Goal: Find specific page/section: Find specific page/section

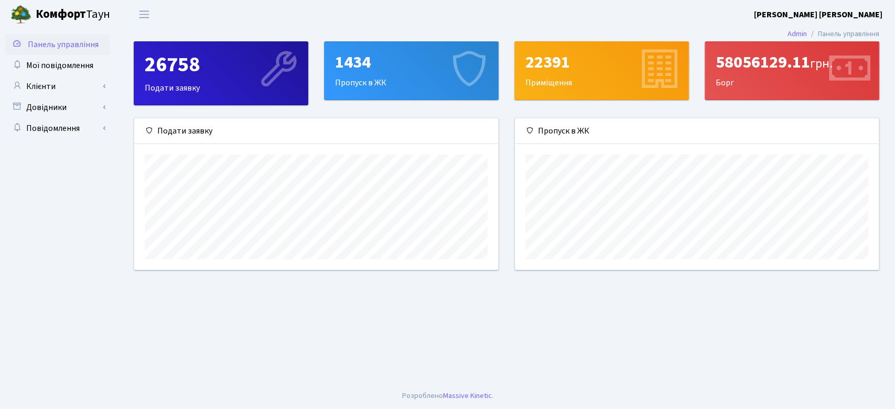
scroll to position [151, 364]
click at [55, 45] on span "Панель управління" at bounding box center [63, 45] width 71 height 12
click at [53, 63] on span "Мої повідомлення" at bounding box center [59, 66] width 67 height 12
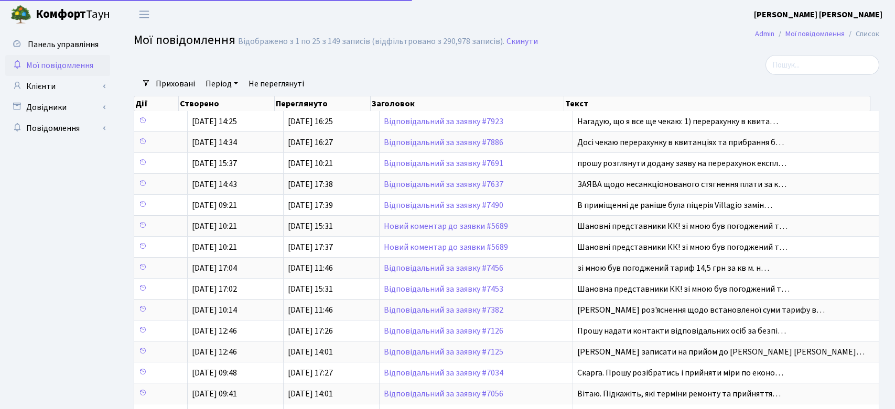
select select "25"
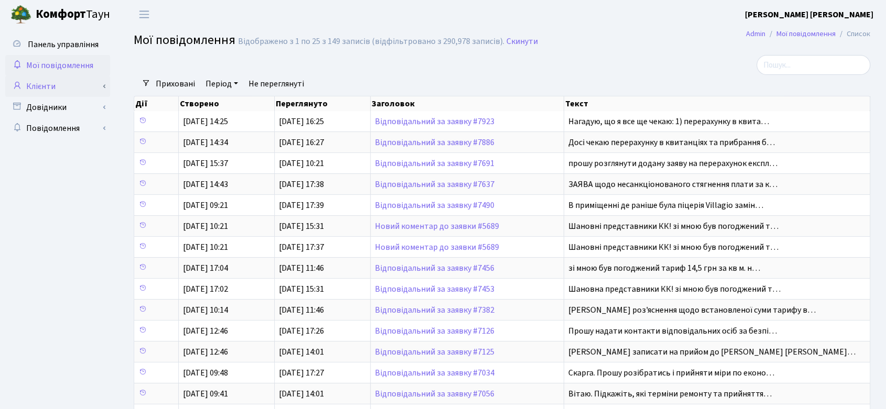
click at [48, 85] on link "Клієнти" at bounding box center [57, 86] width 105 height 21
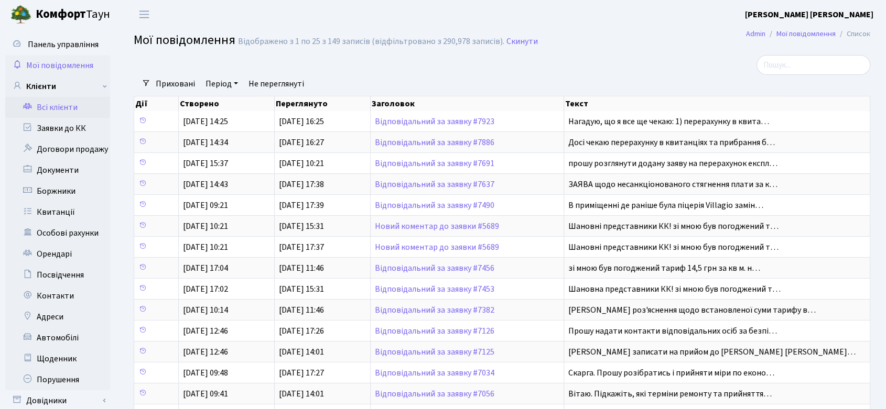
click at [61, 104] on link "Всі клієнти" at bounding box center [57, 107] width 105 height 21
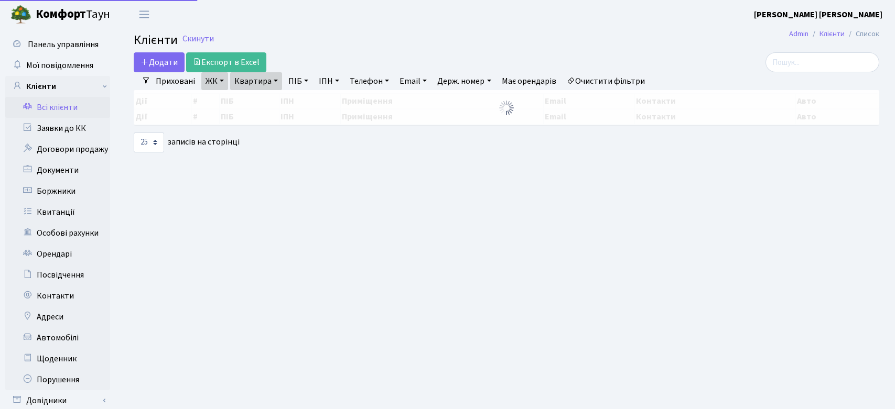
select select "25"
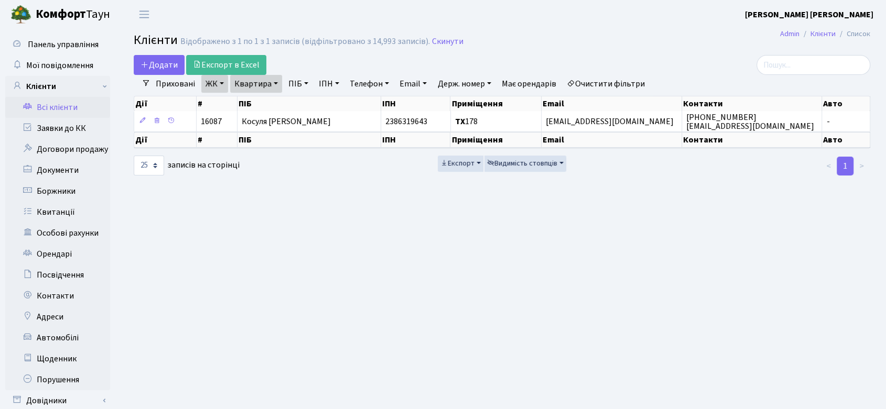
drag, startPoint x: 432, startPoint y: 41, endPoint x: 419, endPoint y: 42, distance: 12.7
click at [432, 41] on link "Скинути" at bounding box center [447, 42] width 31 height 10
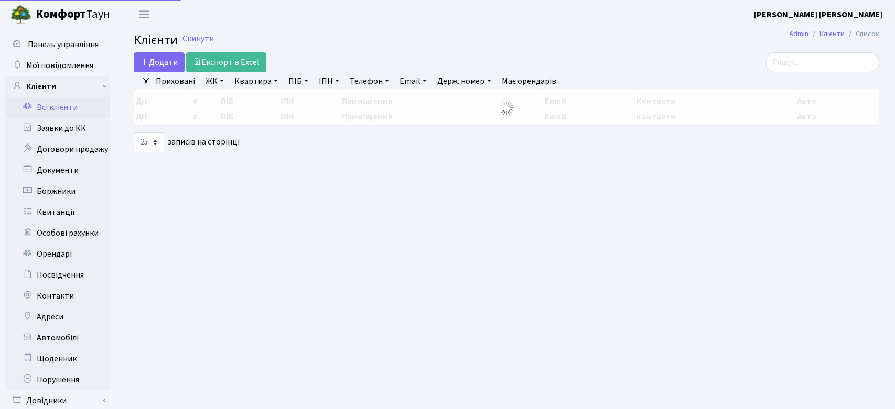
select select
select select "25"
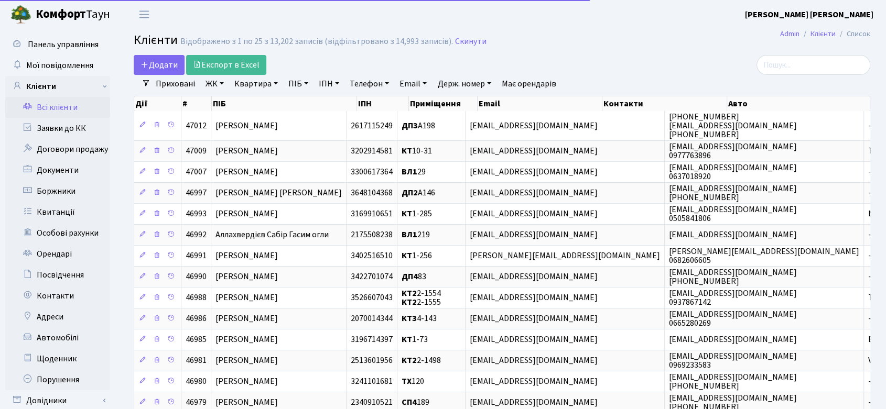
click at [212, 80] on link "ЖК" at bounding box center [214, 84] width 27 height 18
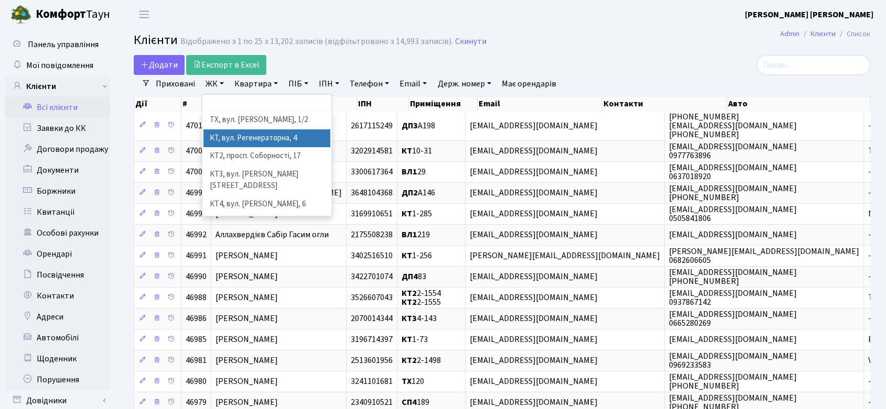
click at [274, 136] on li "КТ, вул. Регенераторна, 4" at bounding box center [266, 139] width 127 height 18
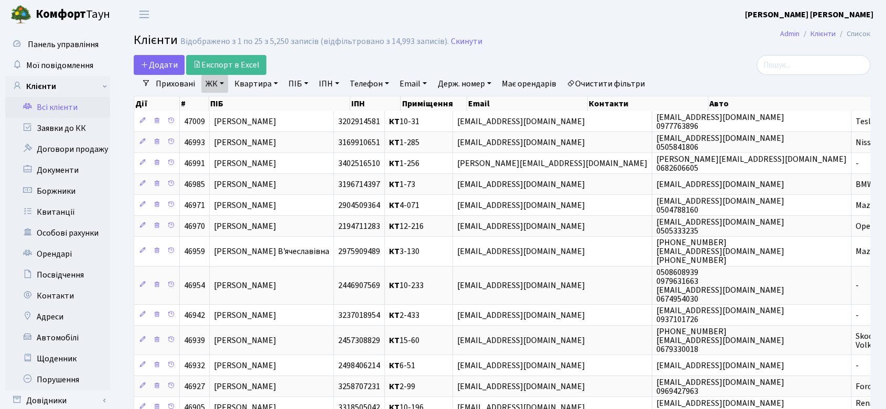
click at [213, 82] on link "ЖК" at bounding box center [214, 84] width 27 height 18
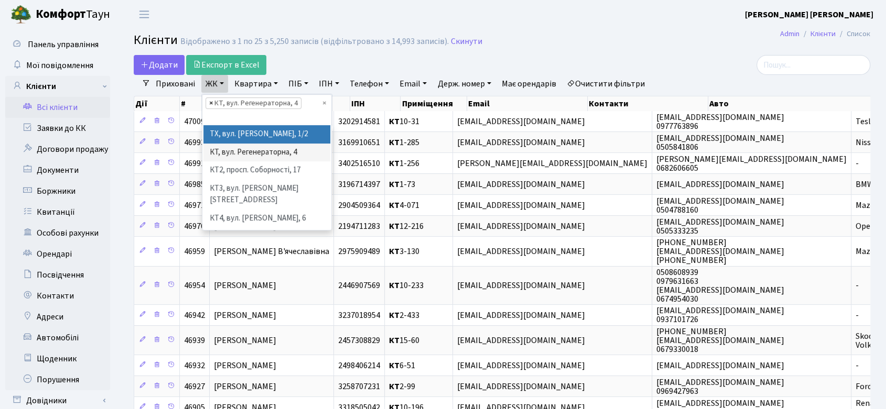
click at [210, 102] on span "×" at bounding box center [211, 103] width 4 height 10
select select
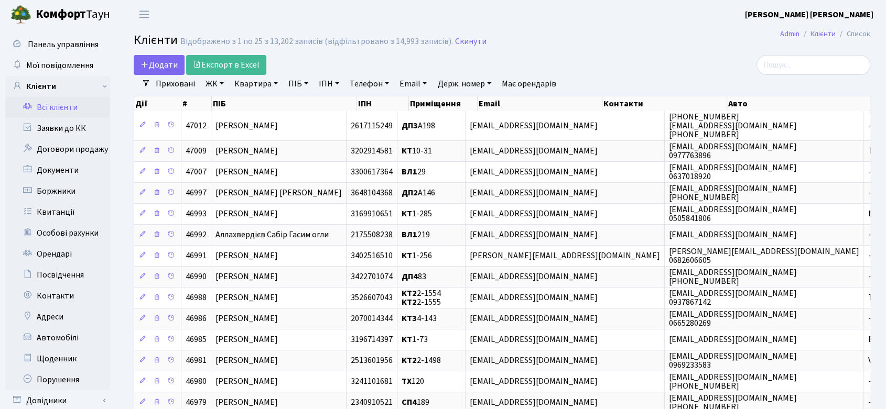
click at [218, 82] on link "ЖК" at bounding box center [214, 84] width 27 height 18
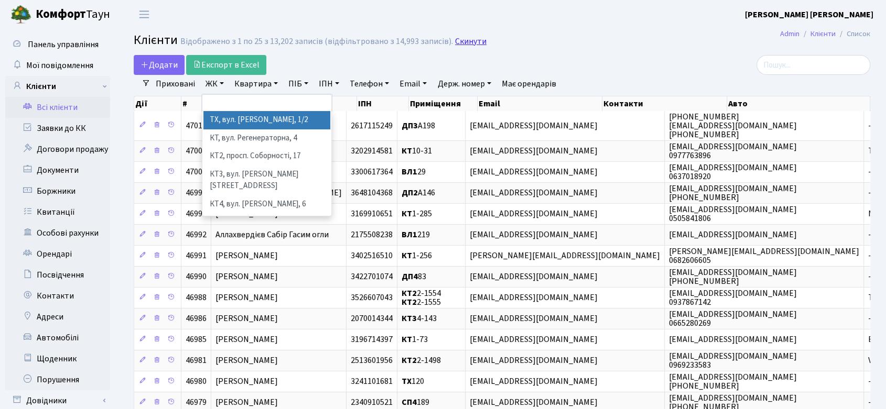
click at [463, 42] on link "Скинути" at bounding box center [470, 42] width 31 height 10
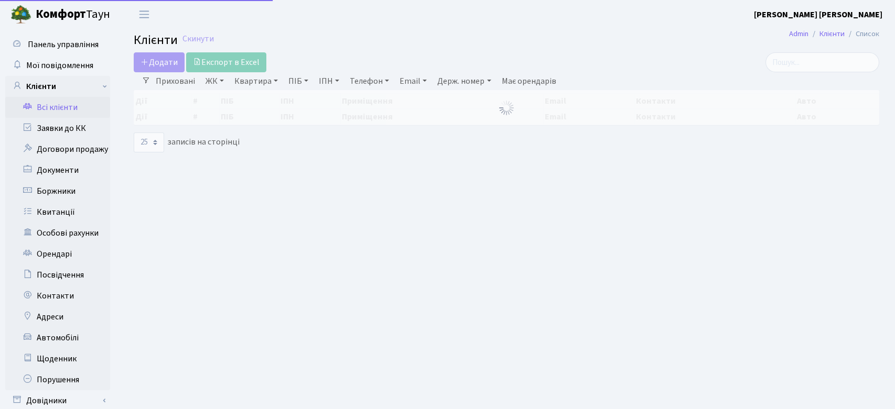
select select
select select "25"
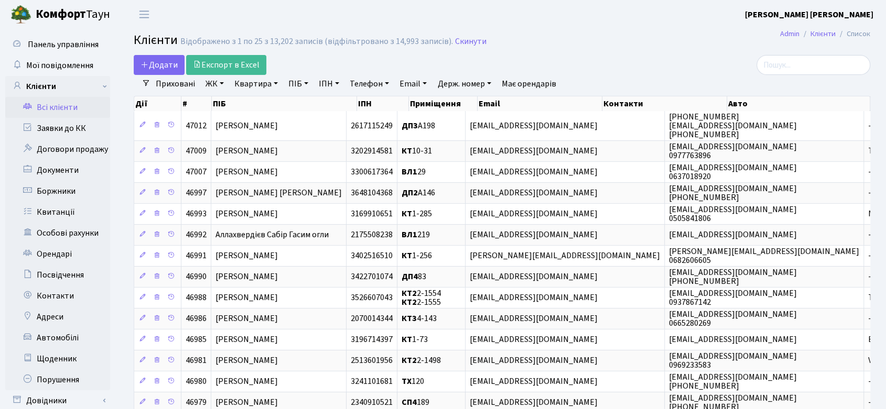
click at [217, 83] on link "ЖК" at bounding box center [214, 84] width 27 height 18
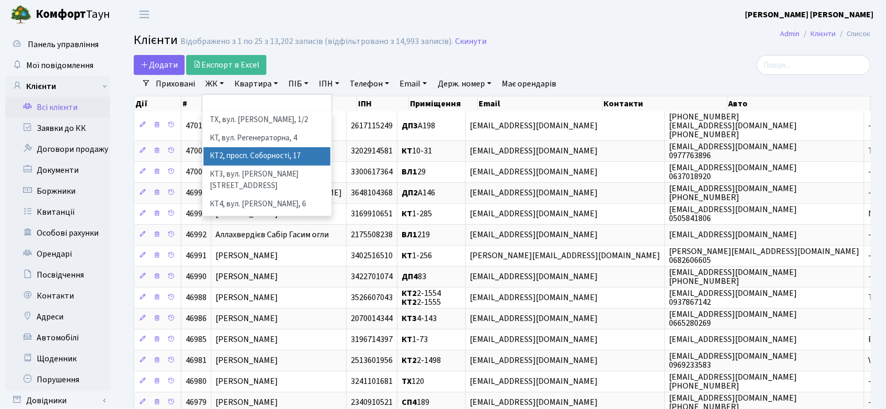
click at [224, 159] on li "КТ2, просп. Соборності, 17" at bounding box center [266, 156] width 127 height 18
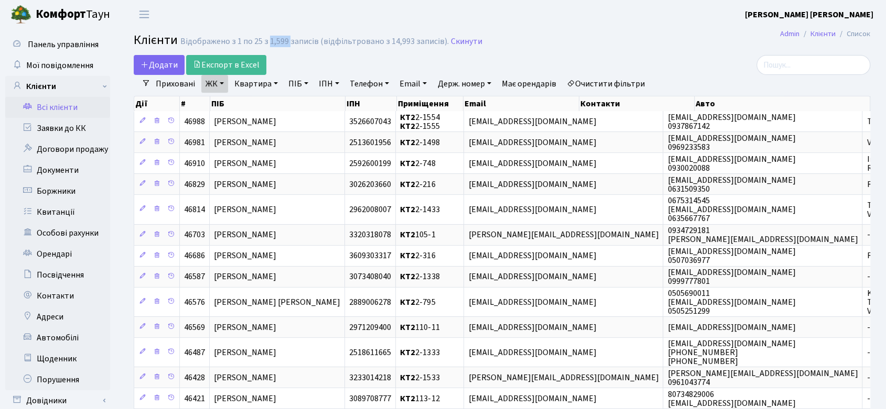
drag, startPoint x: 268, startPoint y: 40, endPoint x: 287, endPoint y: 41, distance: 18.4
click at [287, 41] on div "Відображено з 1 по 25 з 1,599 записів (відфільтровано з 14,993 записів)." at bounding box center [314, 42] width 268 height 10
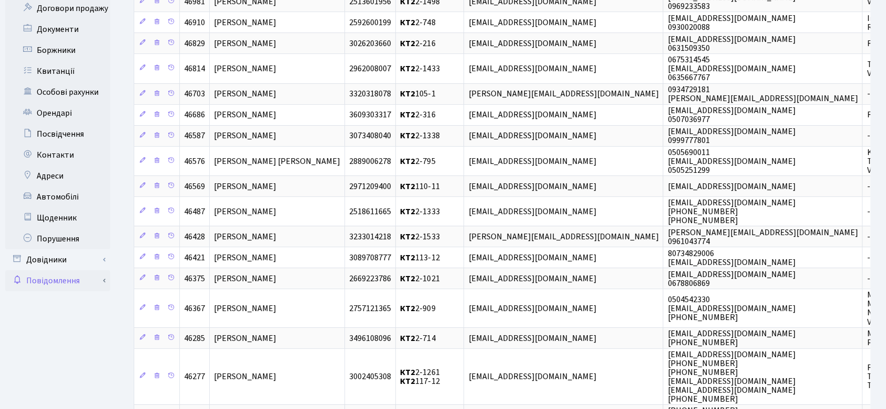
scroll to position [156, 0]
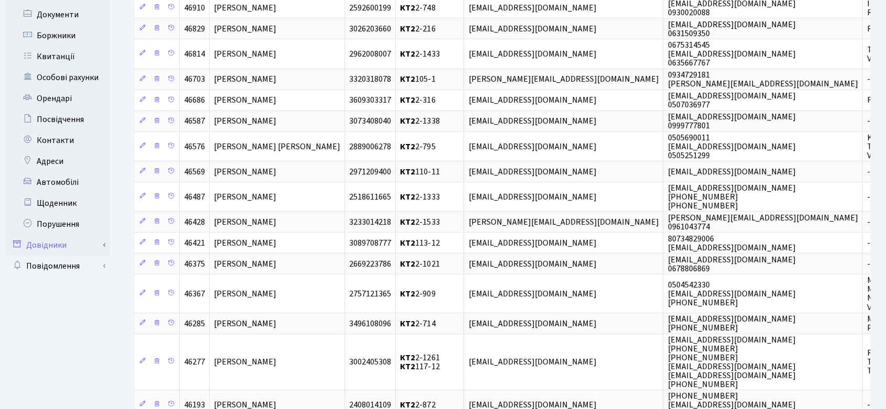
click at [33, 243] on link "Довідники" at bounding box center [57, 245] width 105 height 21
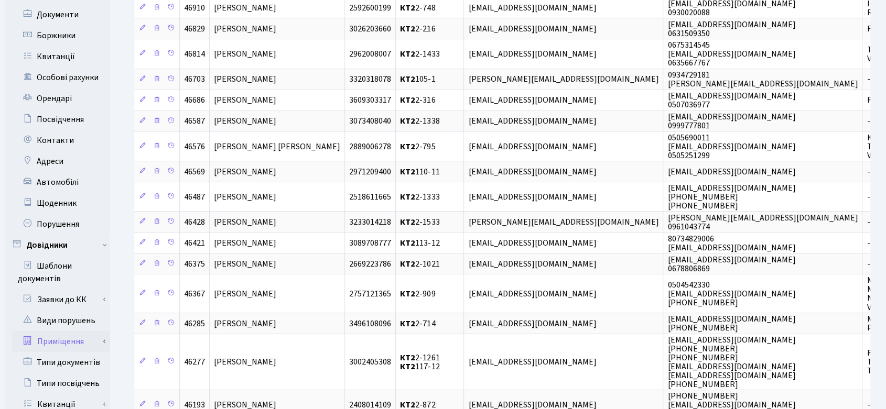
click at [78, 339] on link "Приміщення" at bounding box center [61, 341] width 98 height 21
click at [88, 356] on link "Всі приміщення" at bounding box center [61, 362] width 98 height 21
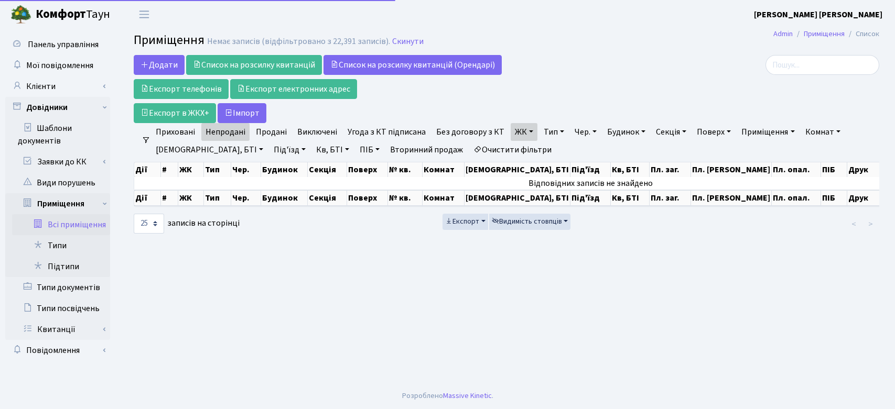
select select "25"
click at [404, 39] on link "Скинути" at bounding box center [407, 42] width 31 height 10
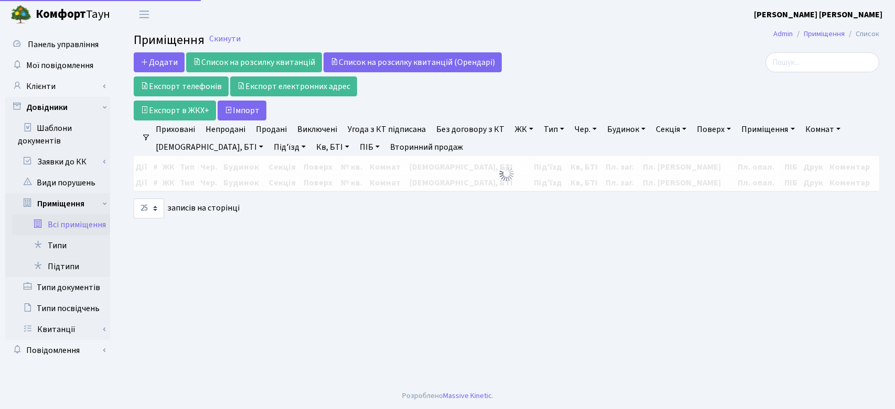
select select "25"
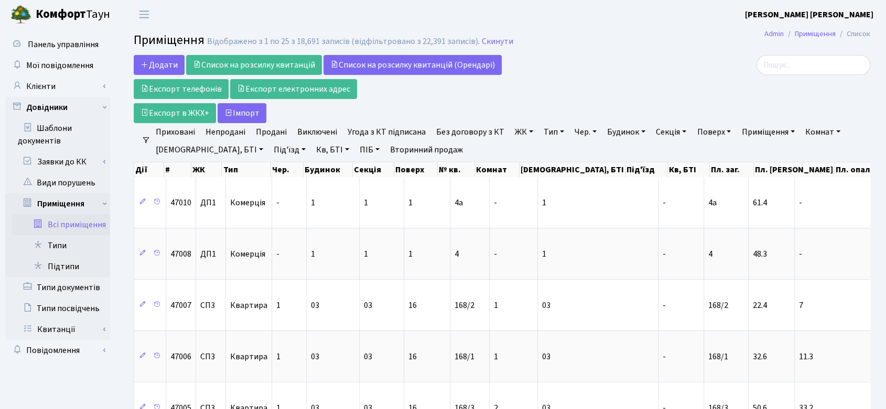
click at [522, 133] on link "ЖК" at bounding box center [524, 132] width 27 height 18
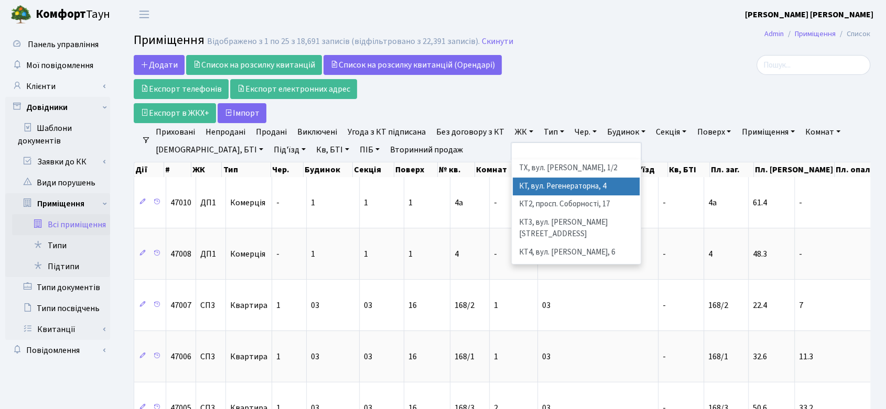
click at [539, 187] on li "КТ, вул. Регенераторна, 4" at bounding box center [576, 187] width 127 height 18
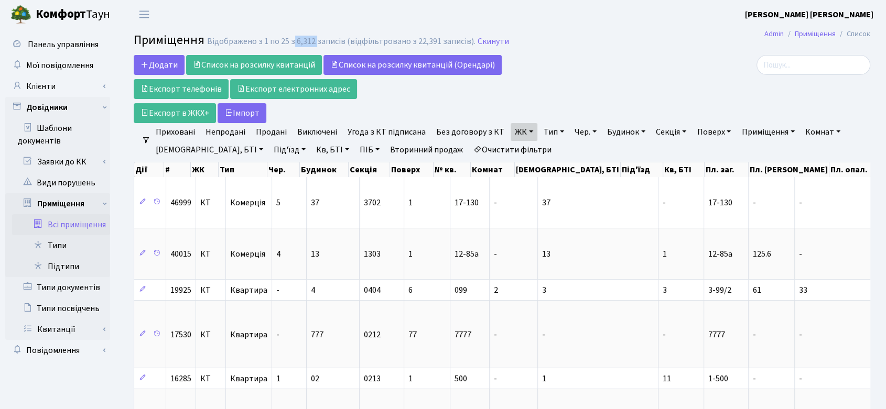
drag, startPoint x: 292, startPoint y: 39, endPoint x: 314, endPoint y: 42, distance: 22.2
click at [314, 42] on div "Відображено з 1 по 25 з 6,312 записів (відфільтровано з 22,391 записів)." at bounding box center [341, 42] width 268 height 10
click at [780, 130] on link "Приміщення" at bounding box center [767, 132] width 61 height 18
click at [777, 128] on link "Приміщення" at bounding box center [767, 132] width 61 height 18
click at [779, 128] on link "Приміщення" at bounding box center [767, 132] width 61 height 18
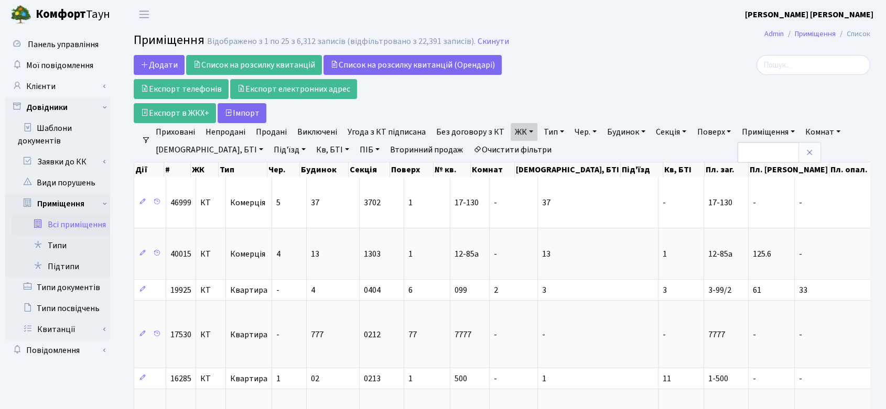
click at [554, 130] on link "Тип" at bounding box center [554, 132] width 29 height 18
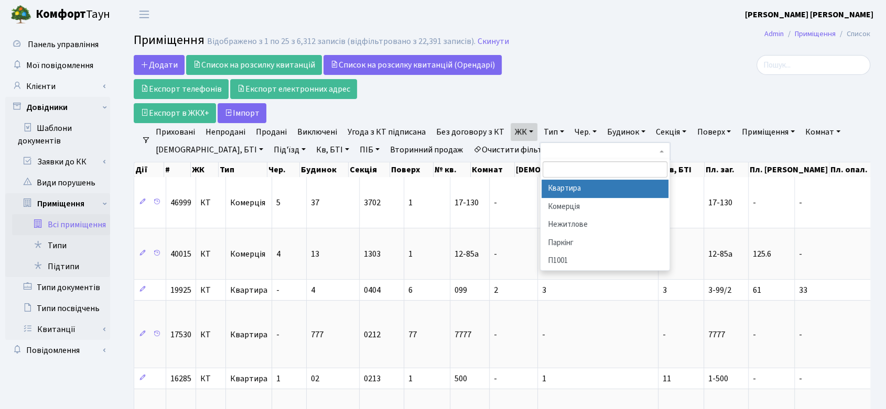
click at [567, 185] on li "Квартира" at bounding box center [605, 189] width 127 height 18
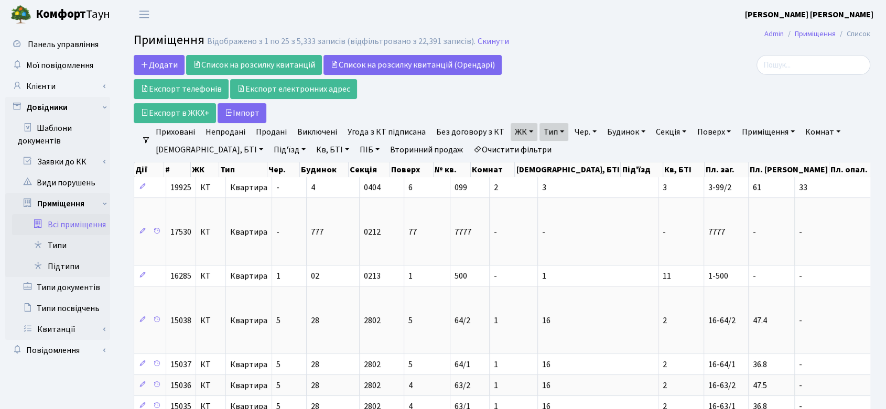
click at [558, 129] on link "Тип" at bounding box center [554, 132] width 29 height 18
drag, startPoint x: 294, startPoint y: 39, endPoint x: 315, endPoint y: 42, distance: 21.3
click at [315, 42] on div "Відображено з 1 по 25 з 5,333 записів (відфільтровано з 22,391 записів)." at bounding box center [341, 42] width 268 height 10
click at [520, 125] on link "ЖК" at bounding box center [524, 132] width 27 height 18
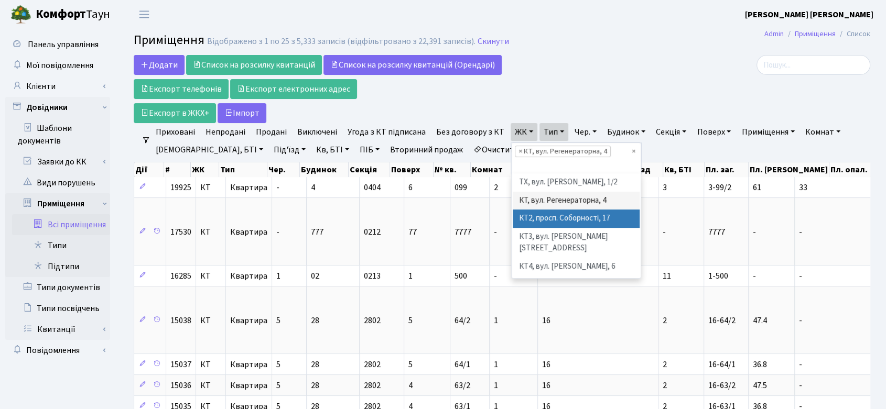
click at [528, 214] on li "КТ2, просп. Соборності, 17" at bounding box center [576, 219] width 127 height 18
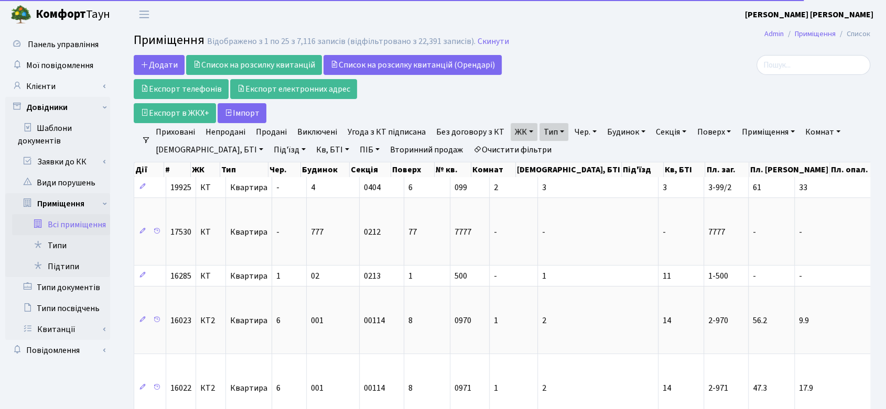
click at [522, 131] on link "ЖК" at bounding box center [524, 132] width 27 height 18
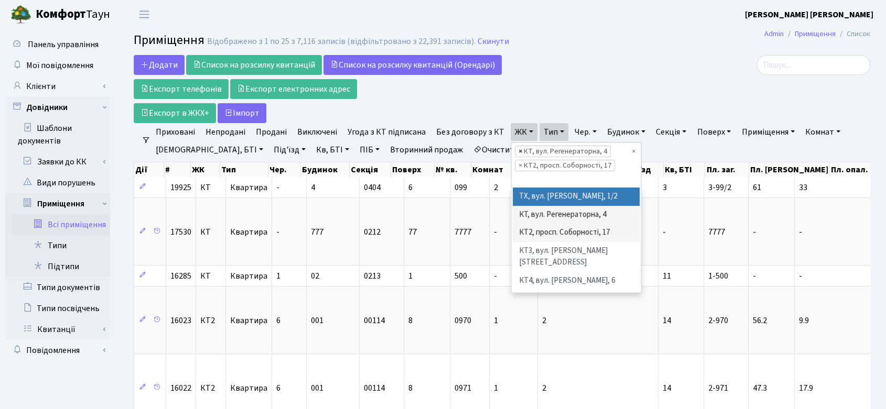
click at [519, 149] on span "×" at bounding box center [521, 151] width 4 height 10
